Goal: Task Accomplishment & Management: Use online tool/utility

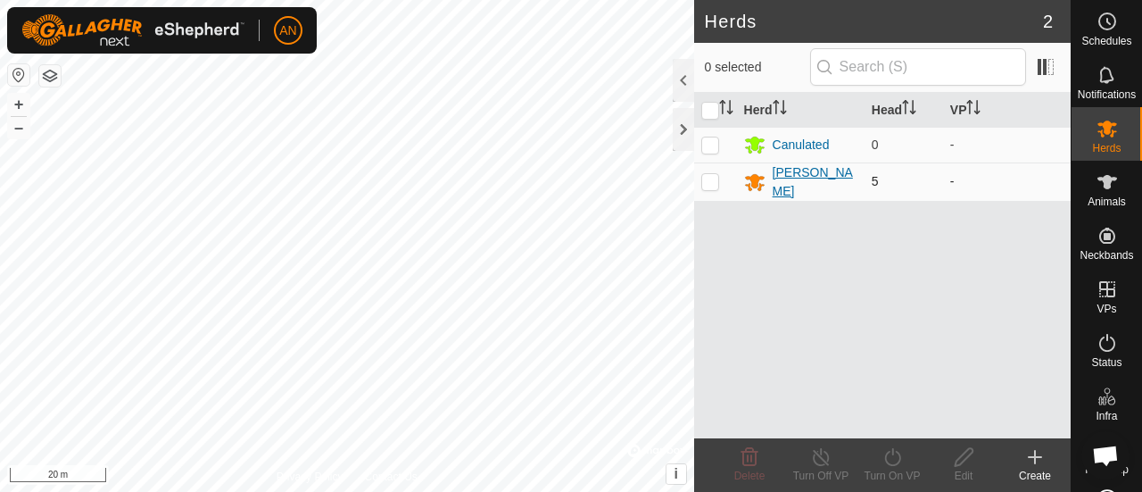
click at [787, 176] on div "[PERSON_NAME]" at bounding box center [814, 181] width 85 height 37
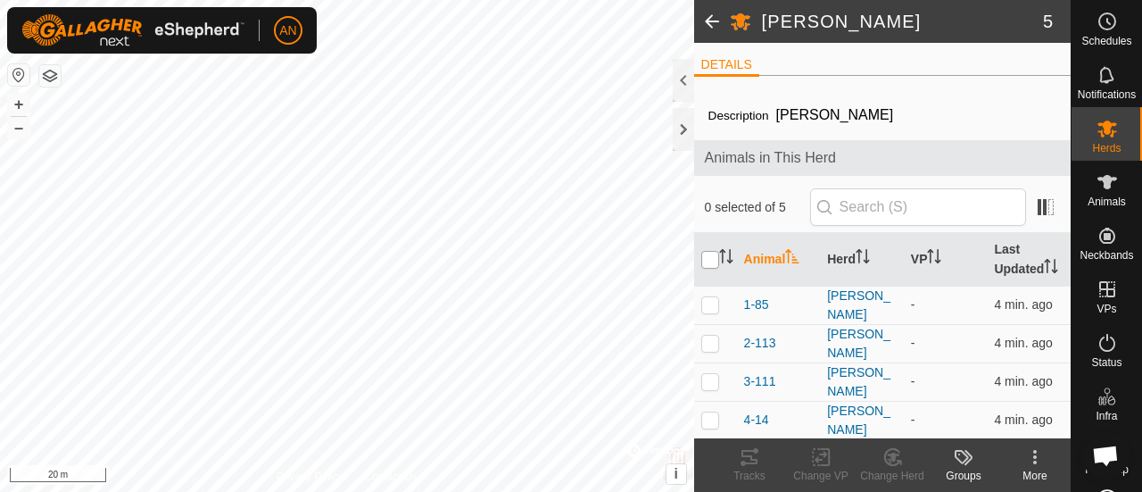
click at [706, 268] on input "checkbox" at bounding box center [710, 260] width 18 height 18
checkbox input "true"
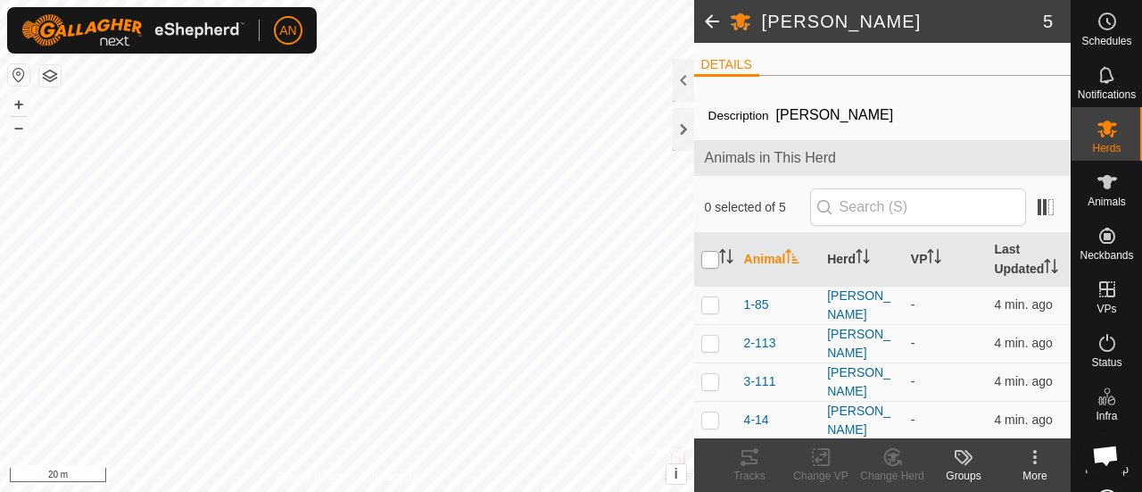
checkbox input "true"
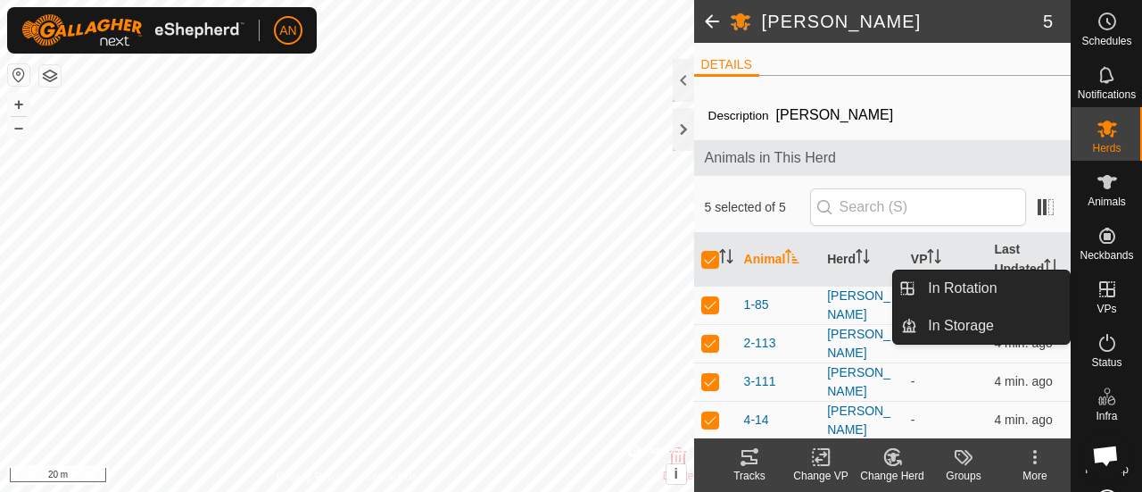
click at [1101, 292] on icon at bounding box center [1106, 288] width 21 height 21
click at [986, 285] on link "In Rotation" at bounding box center [993, 288] width 153 height 36
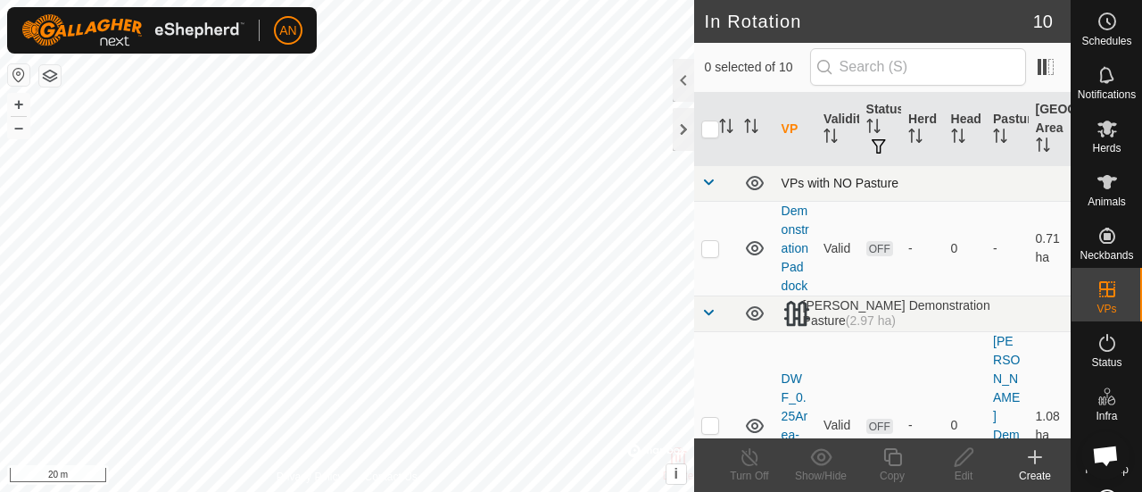
checkbox input "true"
click at [890, 466] on icon at bounding box center [892, 456] width 22 height 21
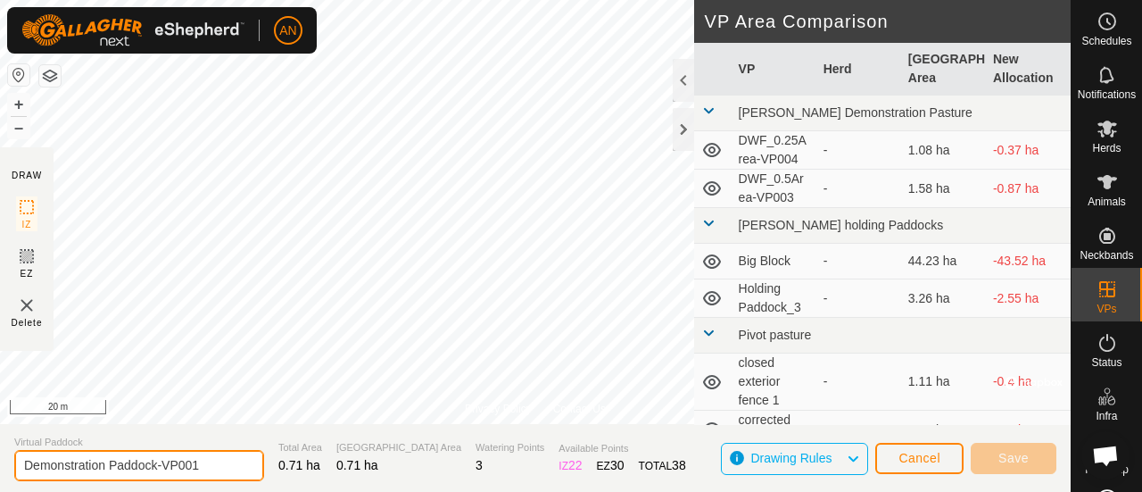
drag, startPoint x: 216, startPoint y: 462, endPoint x: 119, endPoint y: 461, distance: 97.2
click at [119, 461] on input "Demonstration Paddock-VP001" at bounding box center [139, 465] width 250 height 31
type input "Demonstration Pen"
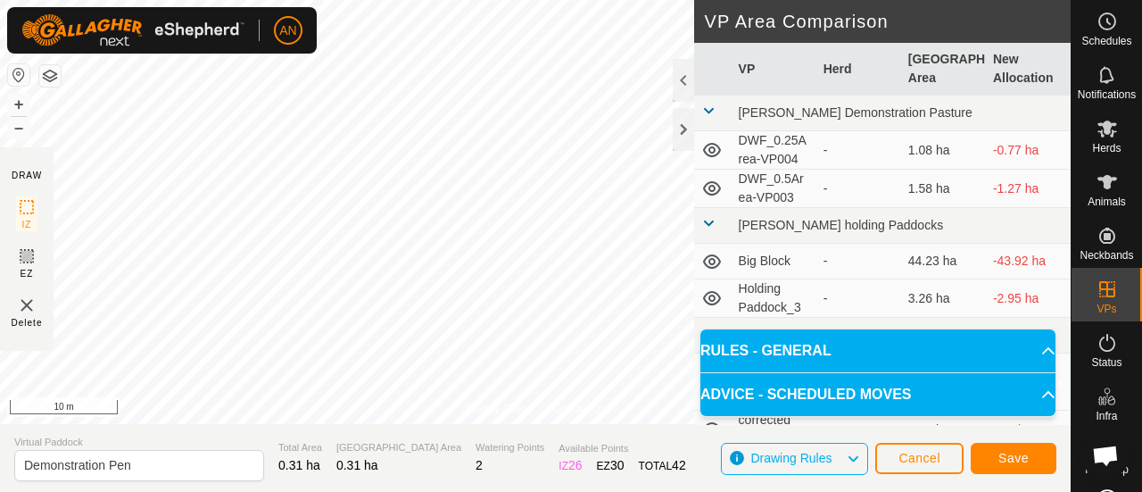
click at [0, 299] on html "AN Schedules Notifications Herds Animals Neckbands VPs Status Infra Heatmap Hel…" at bounding box center [571, 246] width 1142 height 492
click at [302, 26] on div "AN Schedules Notifications Herds Animals Neckbands VPs Status Infra Heatmap Hel…" at bounding box center [571, 246] width 1142 height 492
click at [1035, 466] on button "Save" at bounding box center [1014, 457] width 86 height 31
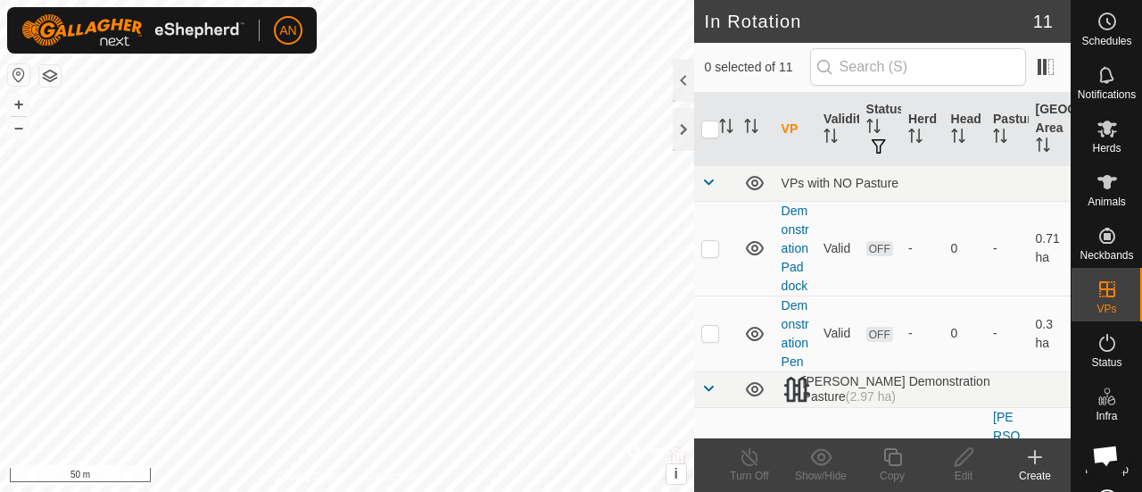
checkbox input "true"
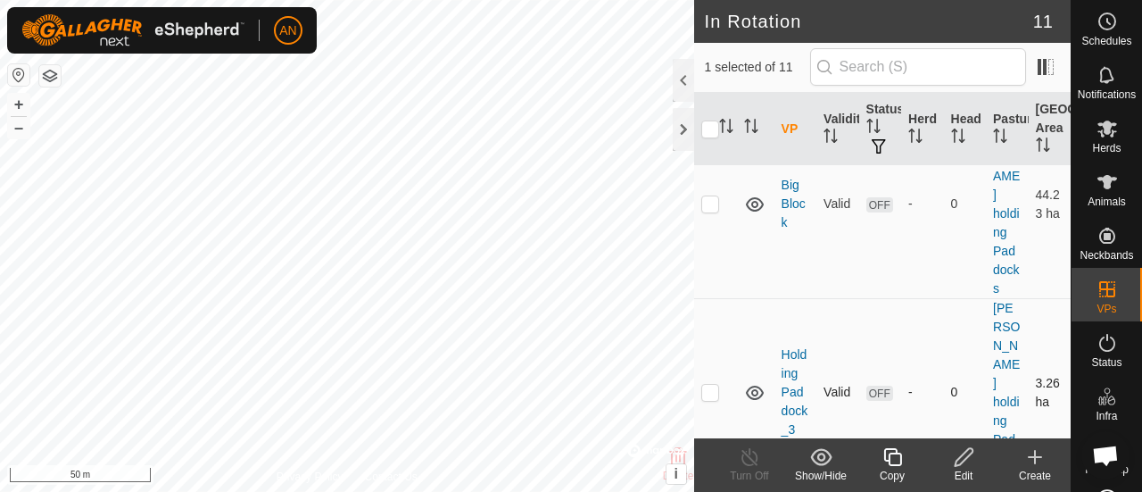
scroll to position [791, 0]
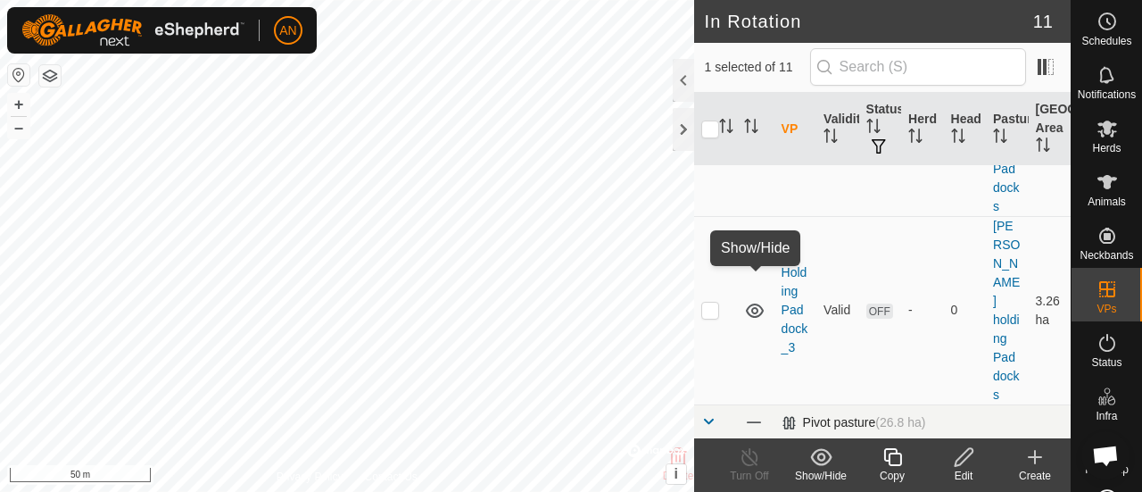
click at [755, 412] on span at bounding box center [754, 422] width 20 height 20
click at [705, 414] on span at bounding box center [708, 421] width 14 height 14
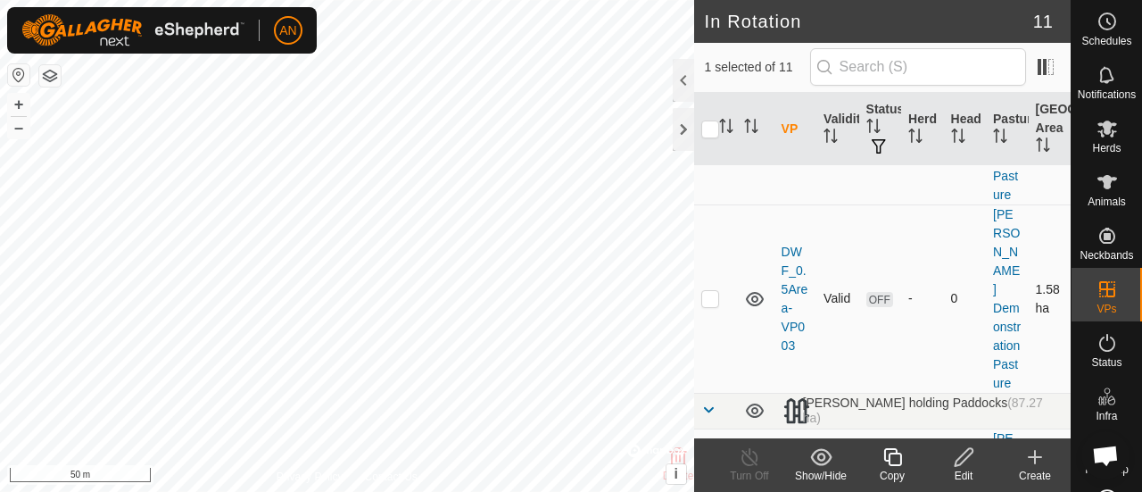
scroll to position [480, 0]
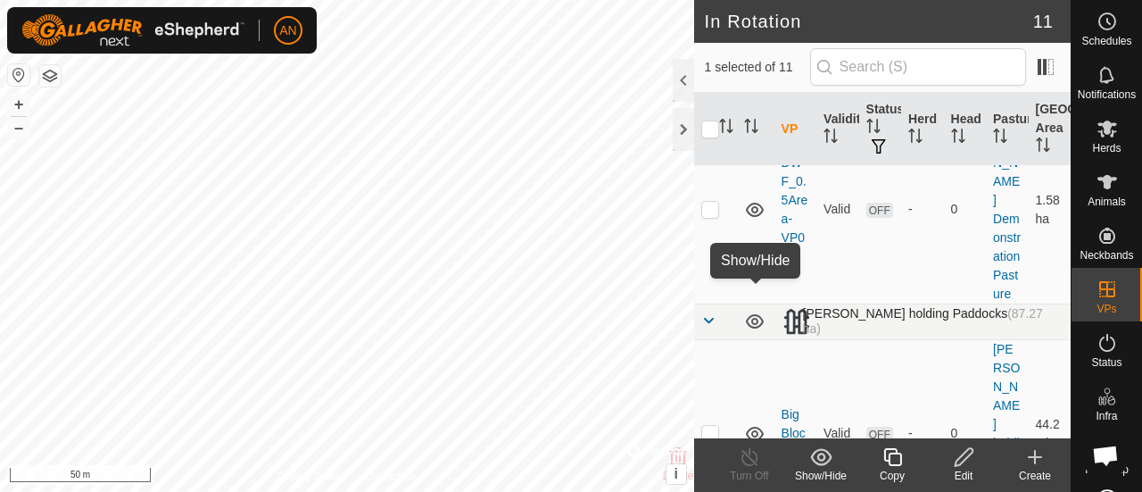
click at [757, 310] on icon at bounding box center [754, 320] width 21 height 21
click at [714, 313] on span at bounding box center [708, 320] width 14 height 14
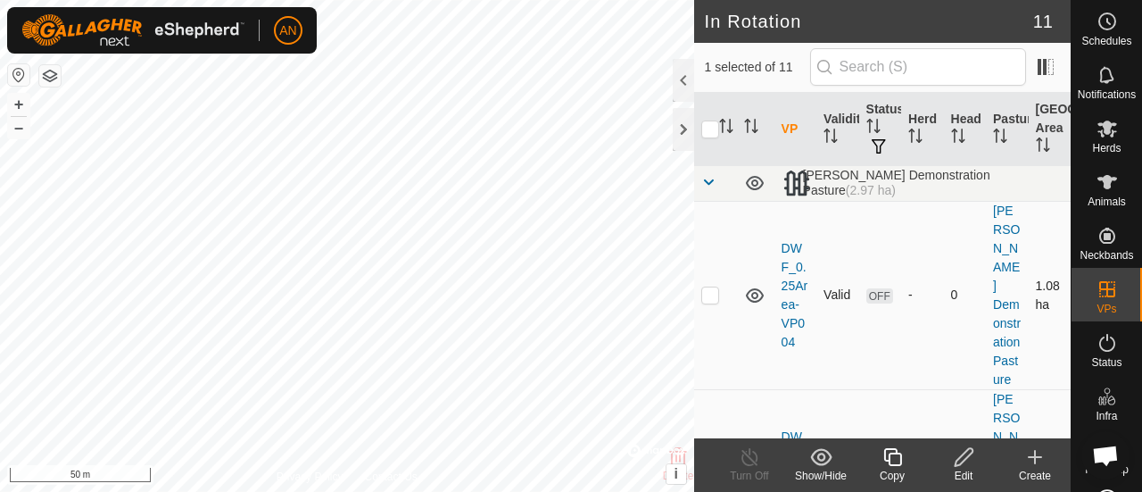
scroll to position [178, 0]
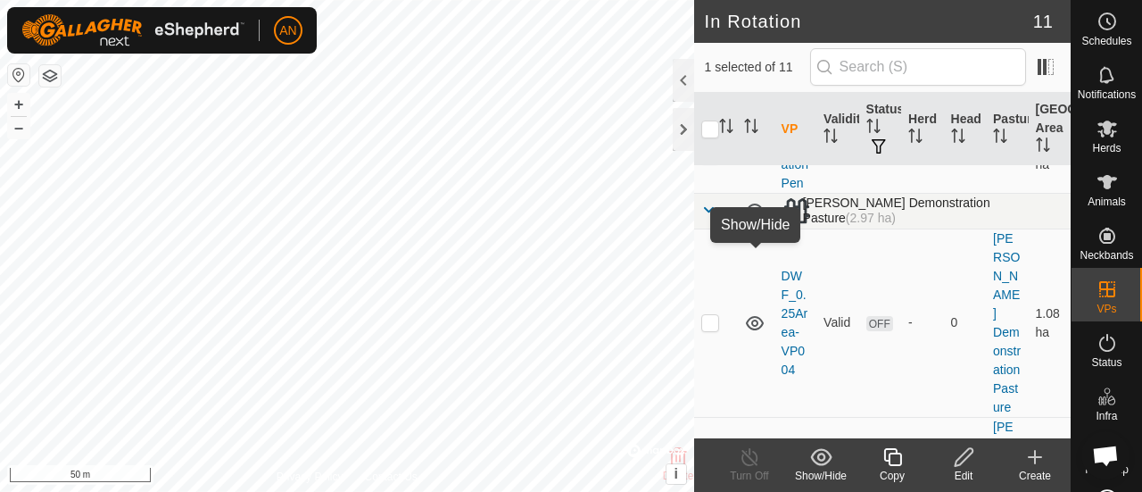
click at [750, 221] on icon at bounding box center [754, 210] width 21 height 21
click at [704, 217] on span at bounding box center [708, 209] width 14 height 14
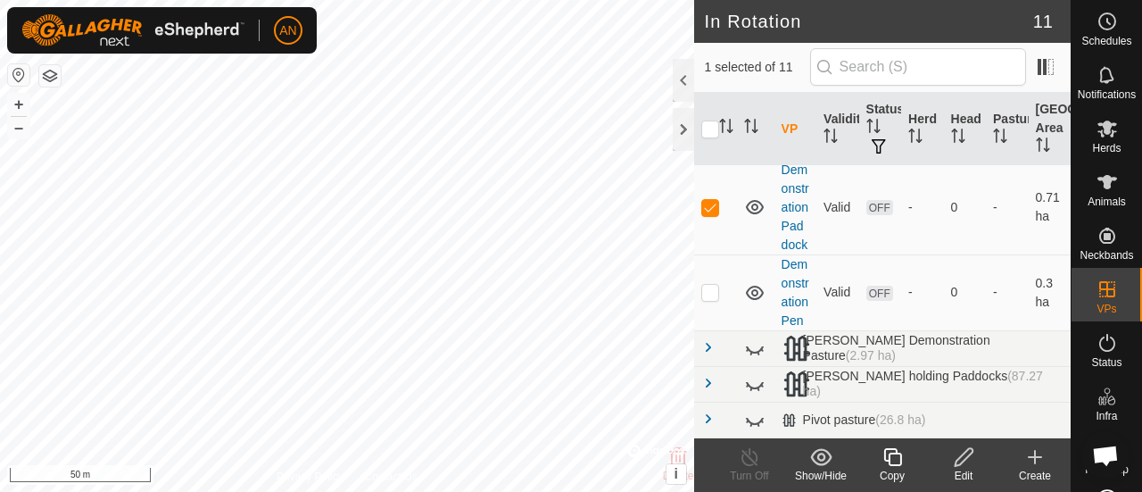
scroll to position [0, 0]
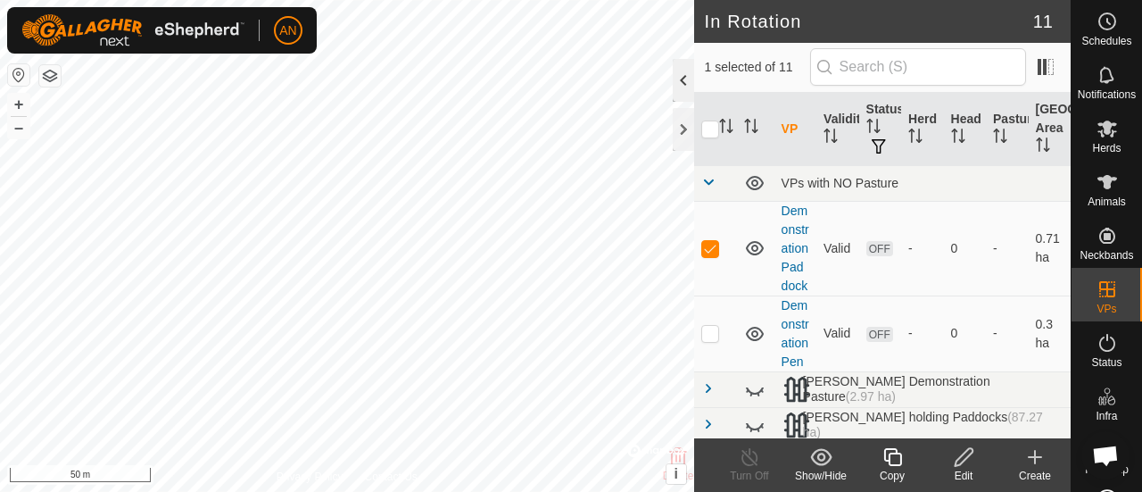
click at [679, 80] on div at bounding box center [683, 80] width 21 height 43
